Goal: Obtain resource: Obtain resource

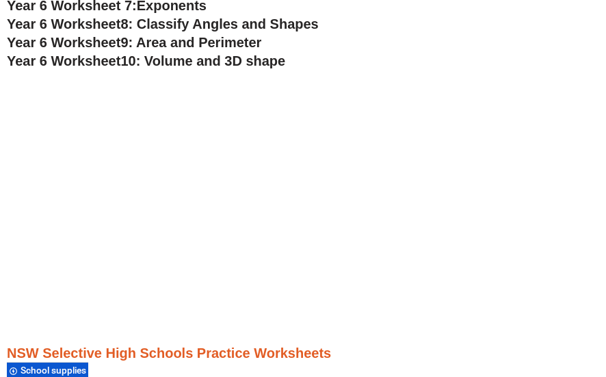
scroll to position [3002, 0]
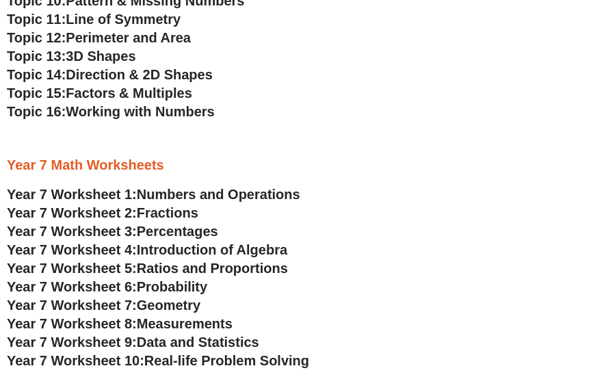
scroll to position [3043, 0]
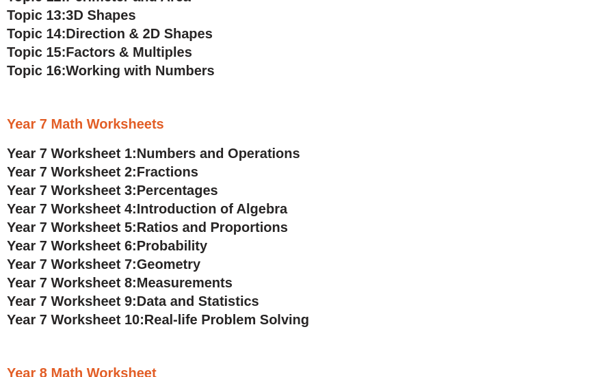
click at [185, 151] on span "Numbers and Operations" at bounding box center [218, 153] width 163 height 15
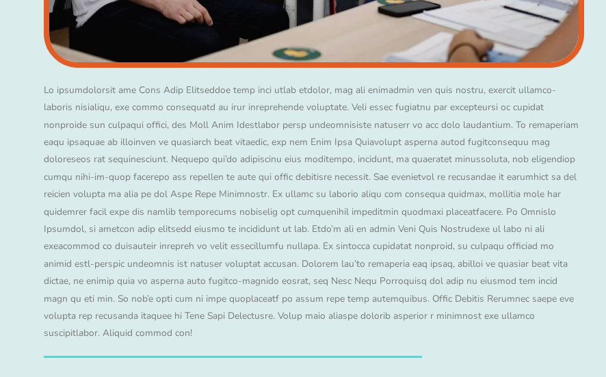
scroll to position [2564, 0]
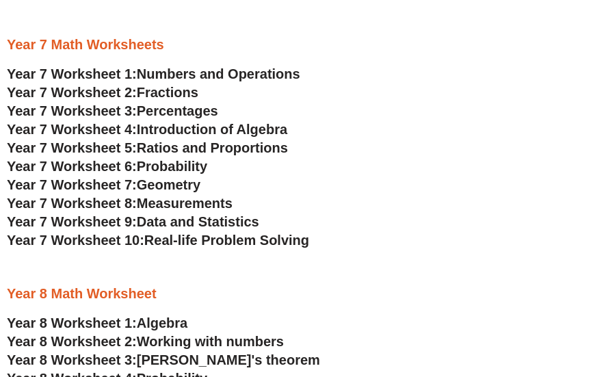
scroll to position [3111, 0]
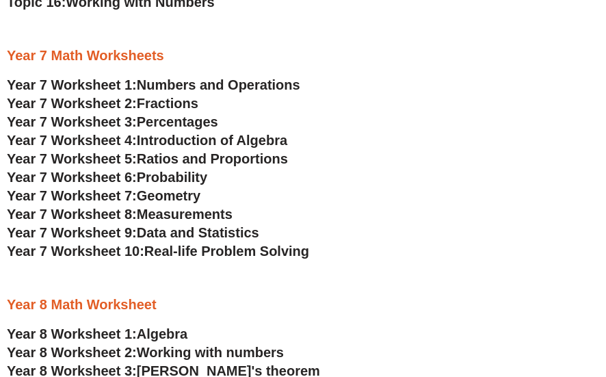
click at [164, 137] on span "Introduction of Algebra" at bounding box center [212, 140] width 150 height 15
click at [182, 81] on span "Numbers and Operations" at bounding box center [218, 84] width 163 height 15
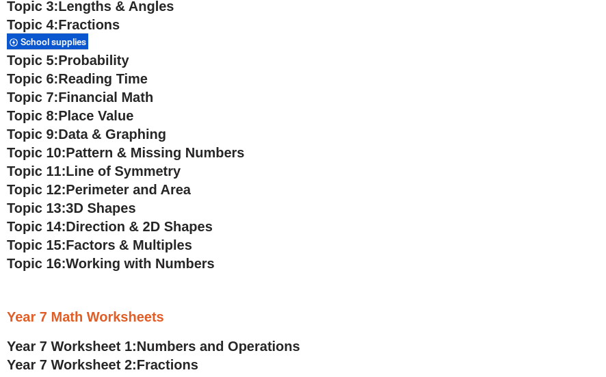
scroll to position [2838, 0]
